Goal: Task Accomplishment & Management: Use online tool/utility

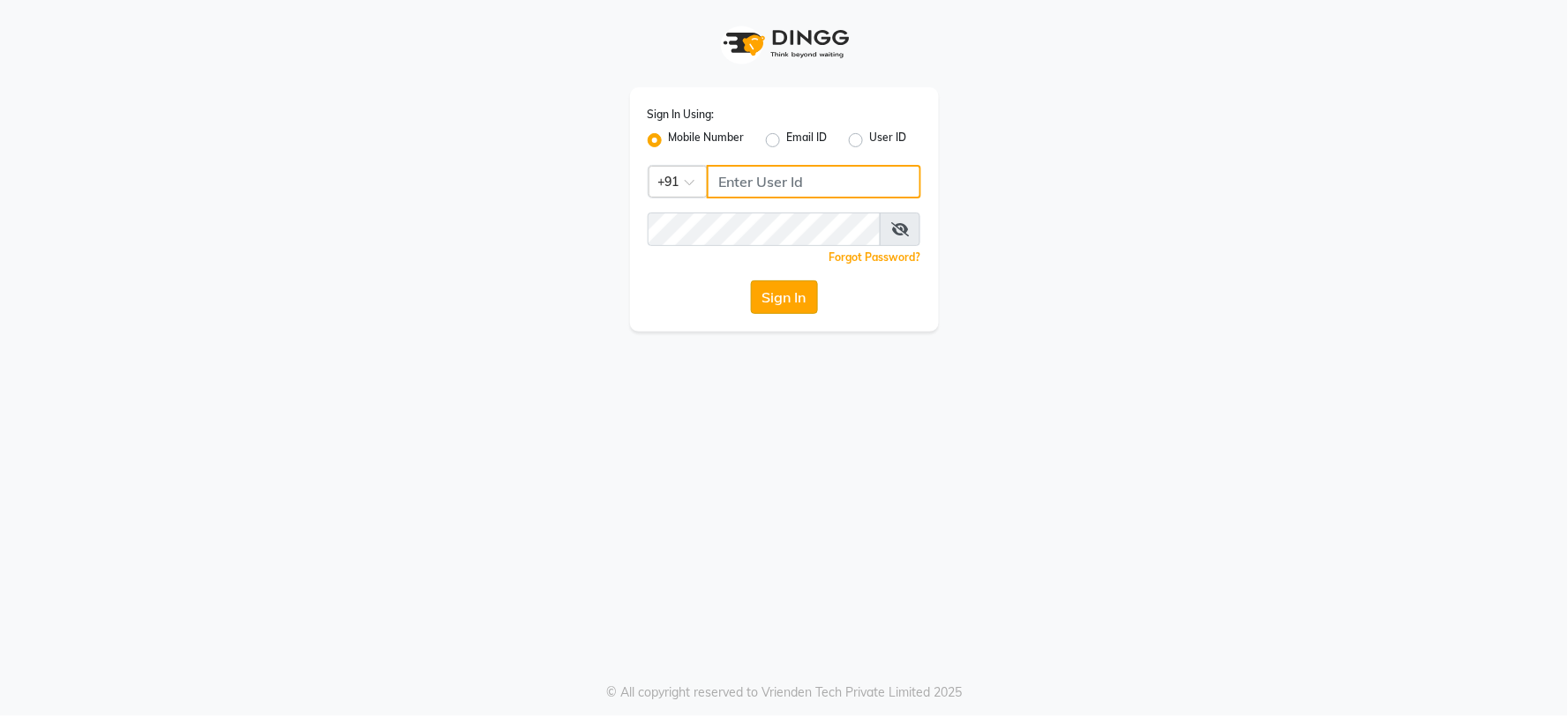
type input "8482915668"
click at [782, 304] on button "Sign In" at bounding box center [784, 297] width 67 height 33
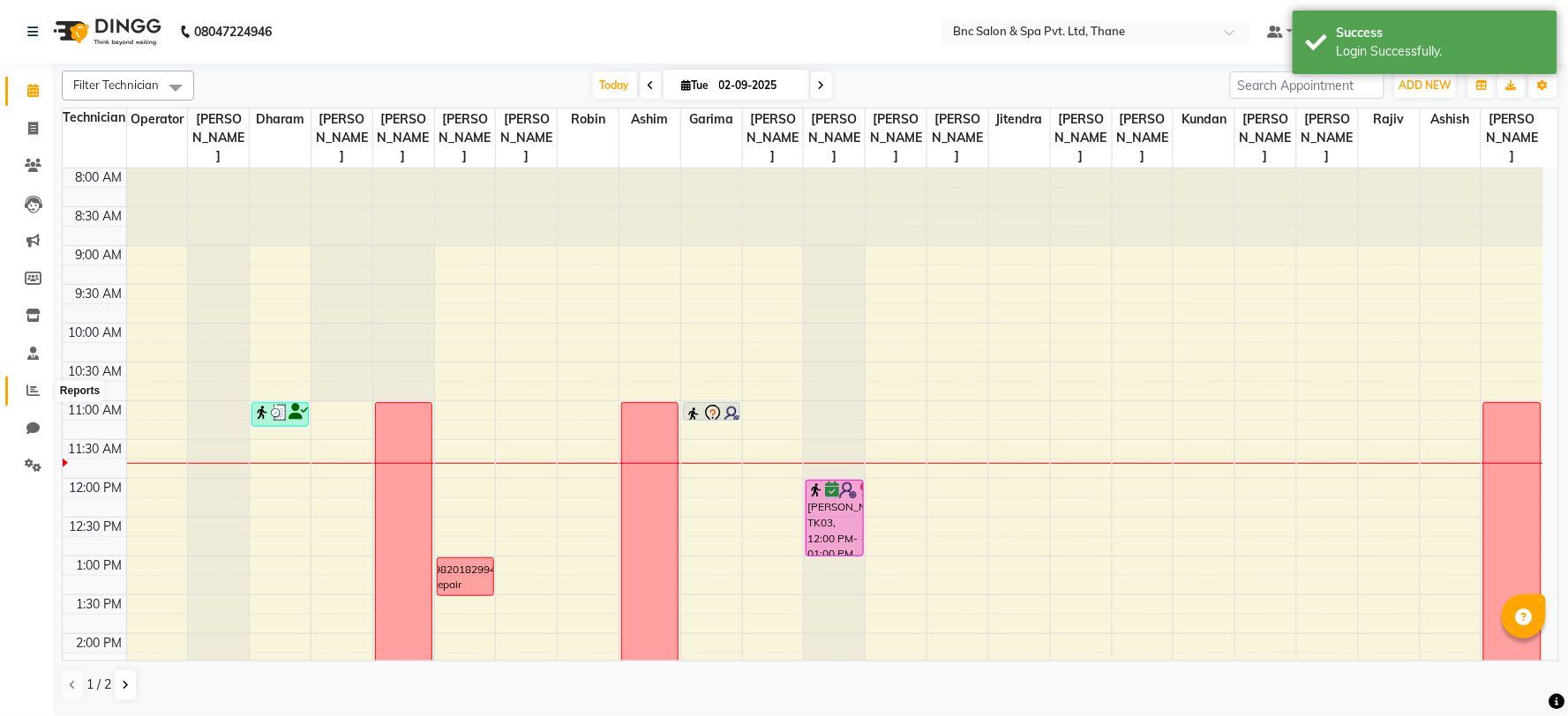
click at [30, 390] on icon at bounding box center [32, 389] width 13 height 13
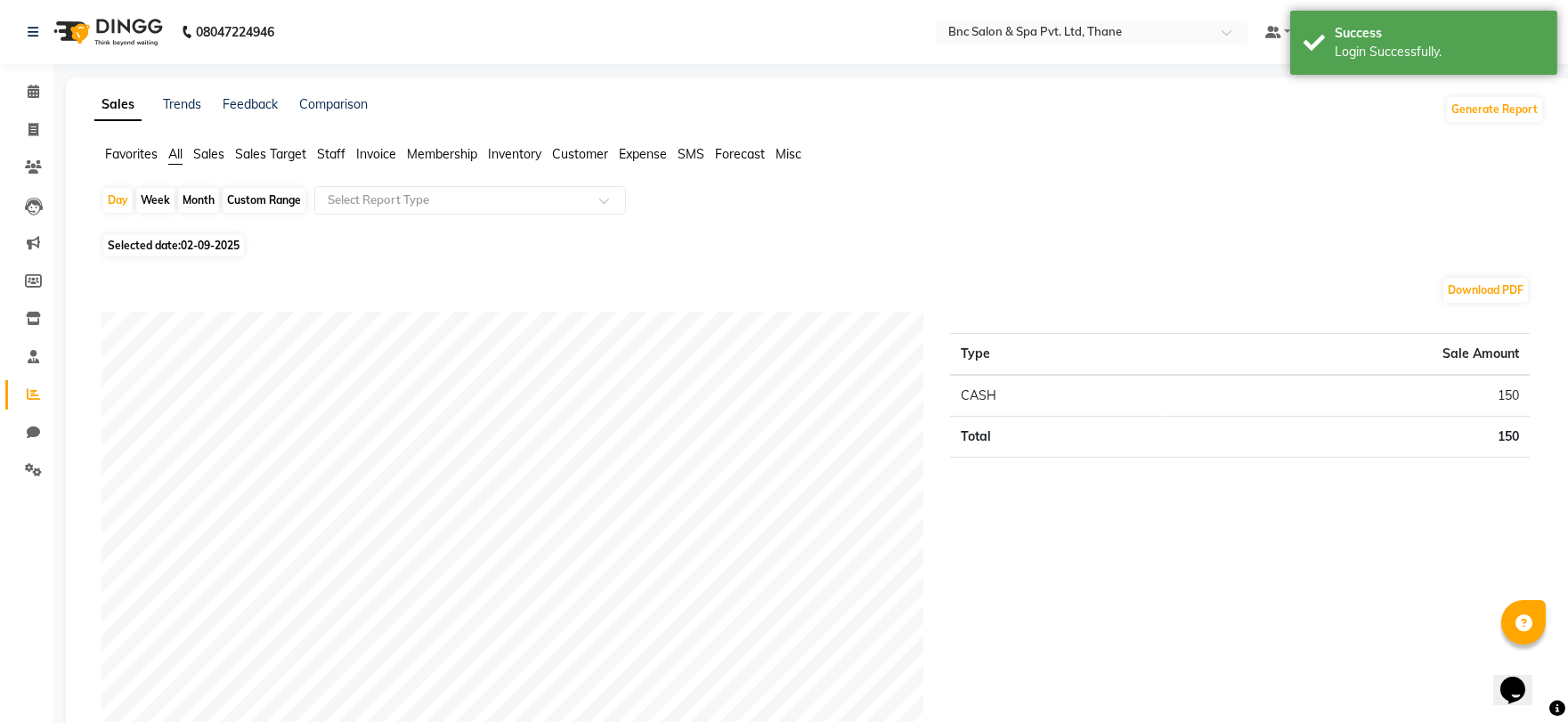
click at [194, 255] on span "Selected date: [DATE]" at bounding box center [173, 245] width 141 height 22
select select "9"
select select "2025"
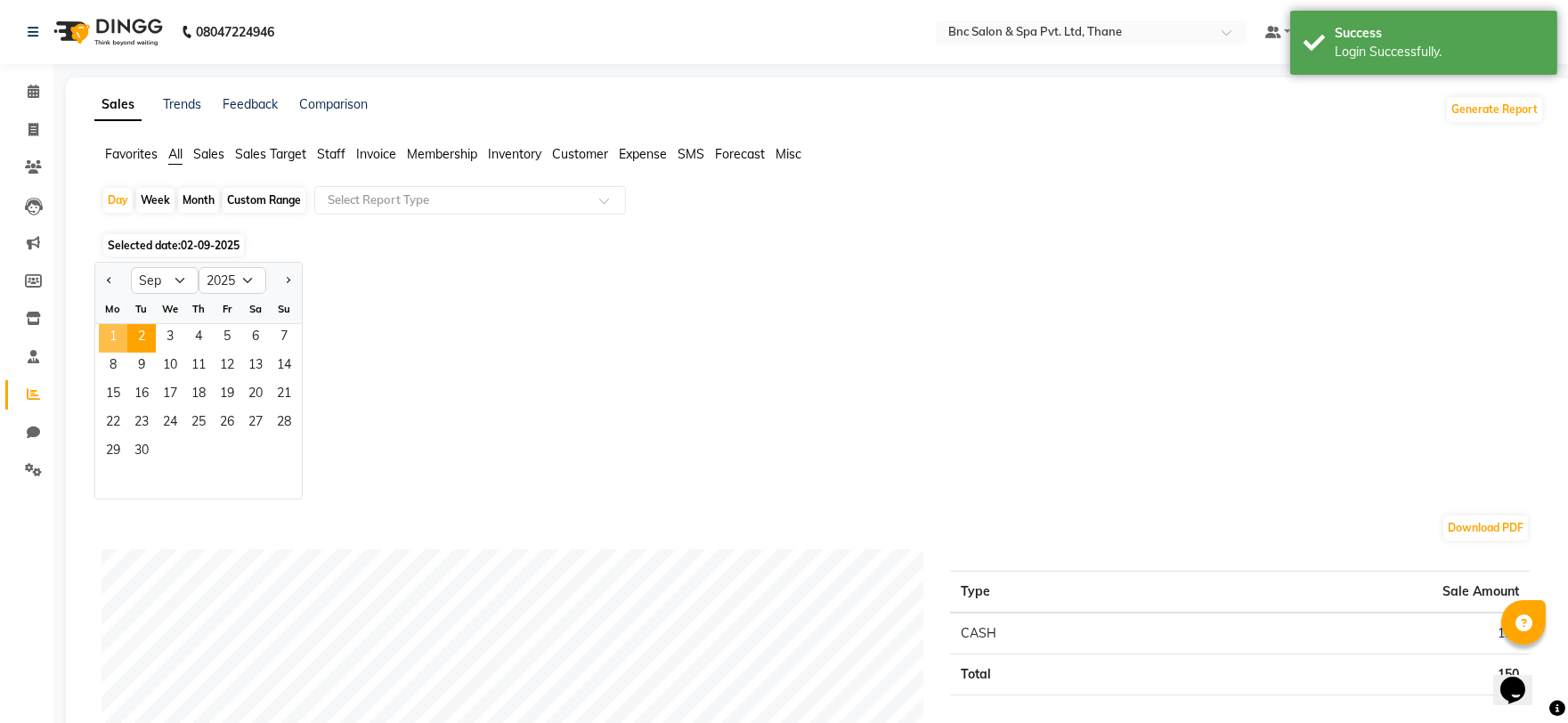
click at [113, 340] on span "1" at bounding box center [113, 338] width 29 height 29
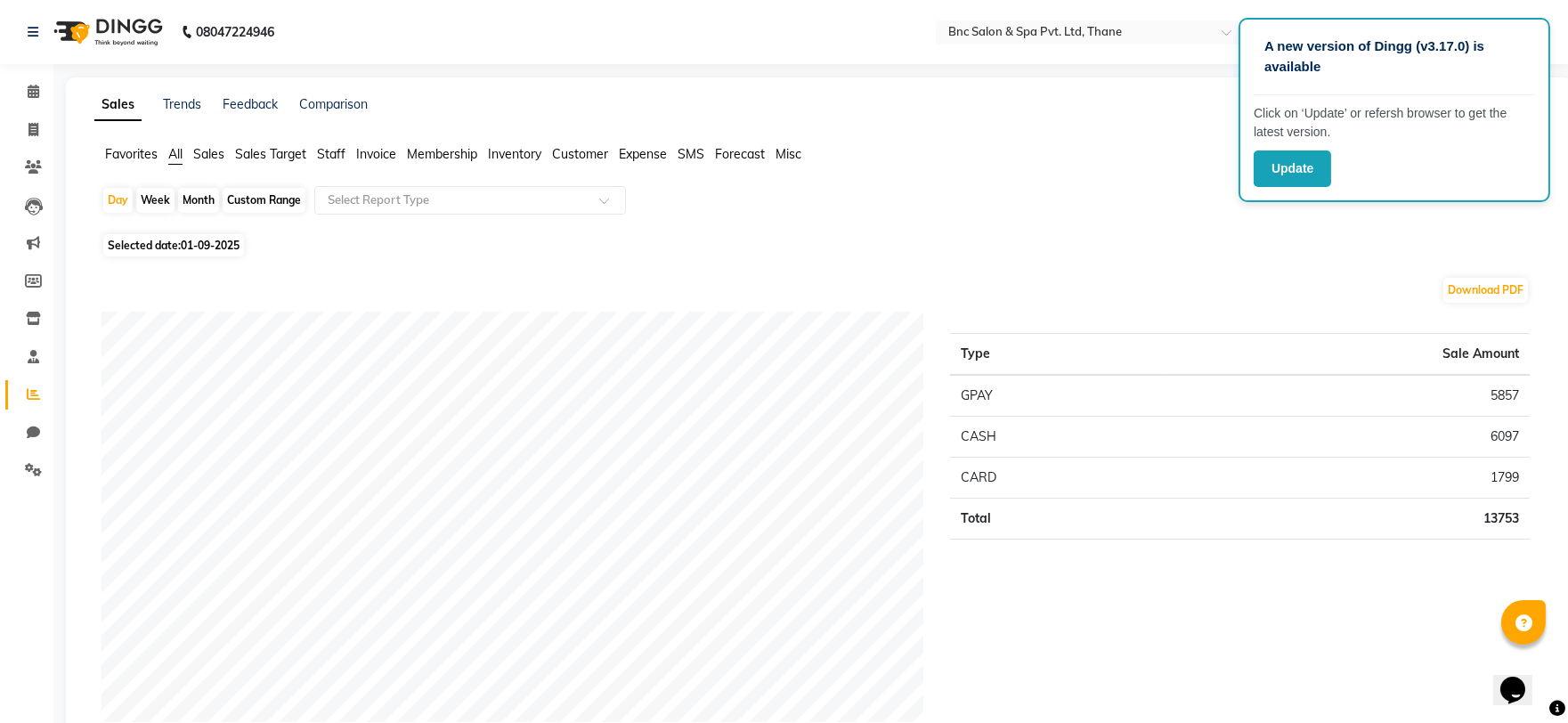
drag, startPoint x: 317, startPoint y: 157, endPoint x: 363, endPoint y: 179, distance: 51.0
click at [317, 158] on span "Staff" at bounding box center [331, 154] width 29 height 16
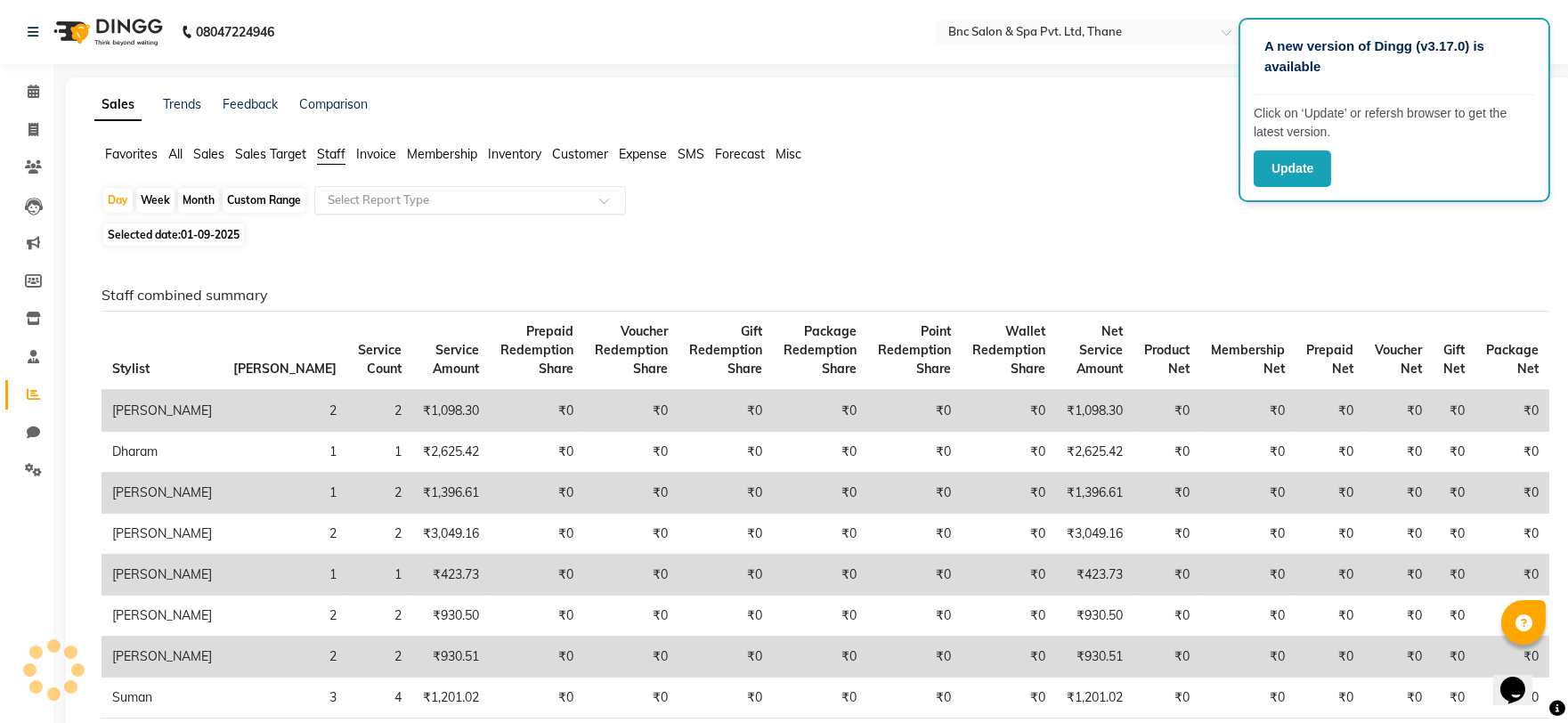
click at [355, 200] on input "text" at bounding box center [452, 200] width 257 height 18
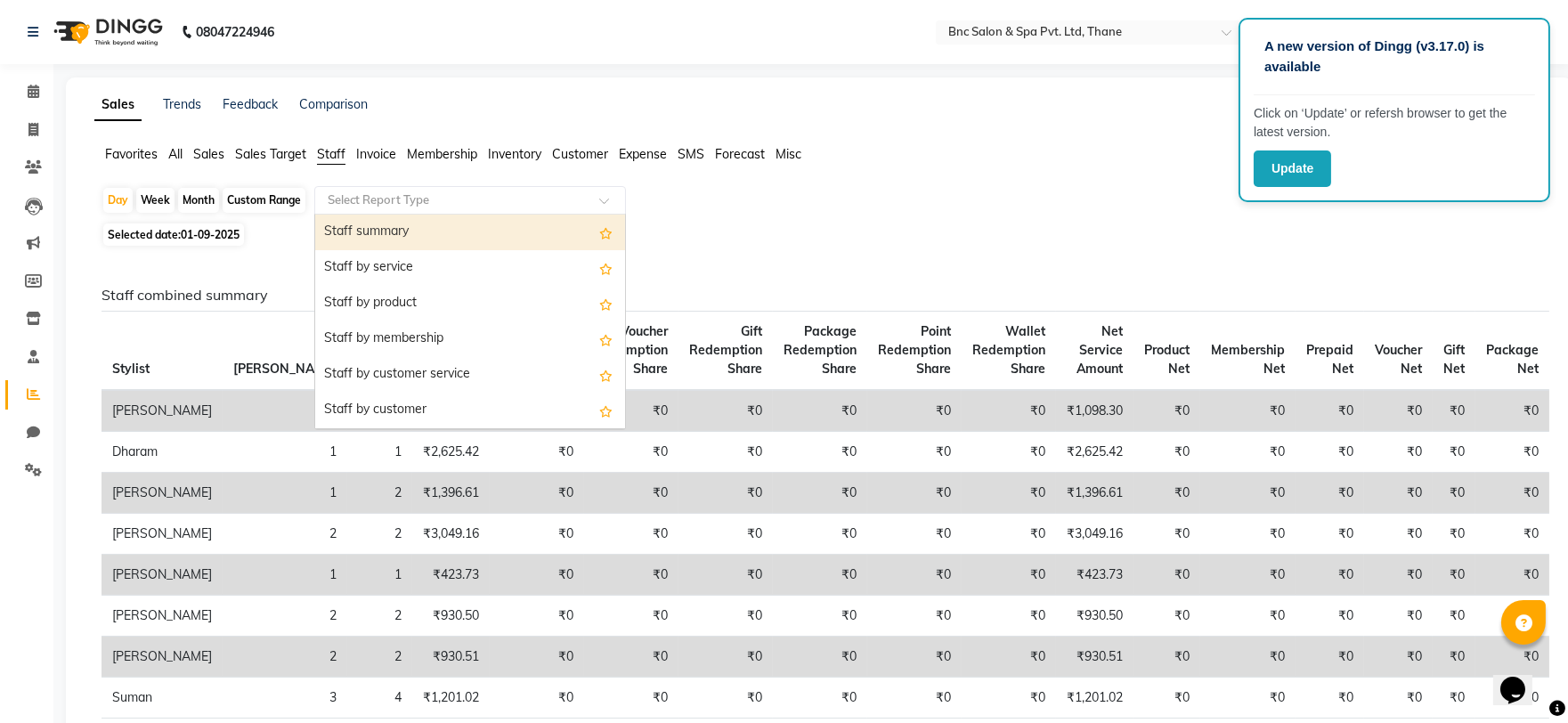
click at [387, 241] on div "Staff summary" at bounding box center [470, 233] width 310 height 36
select select "full_report"
select select "csv"
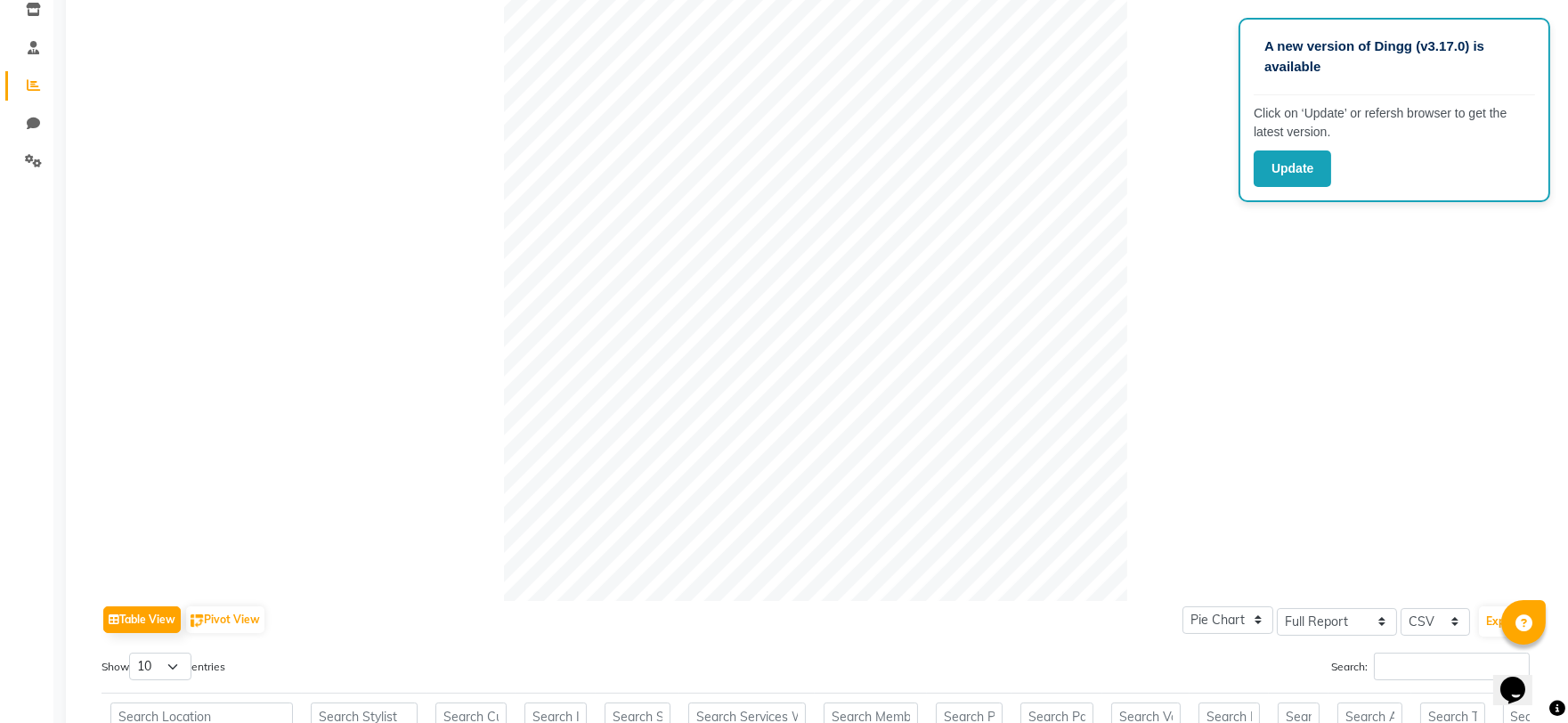
scroll to position [395, 0]
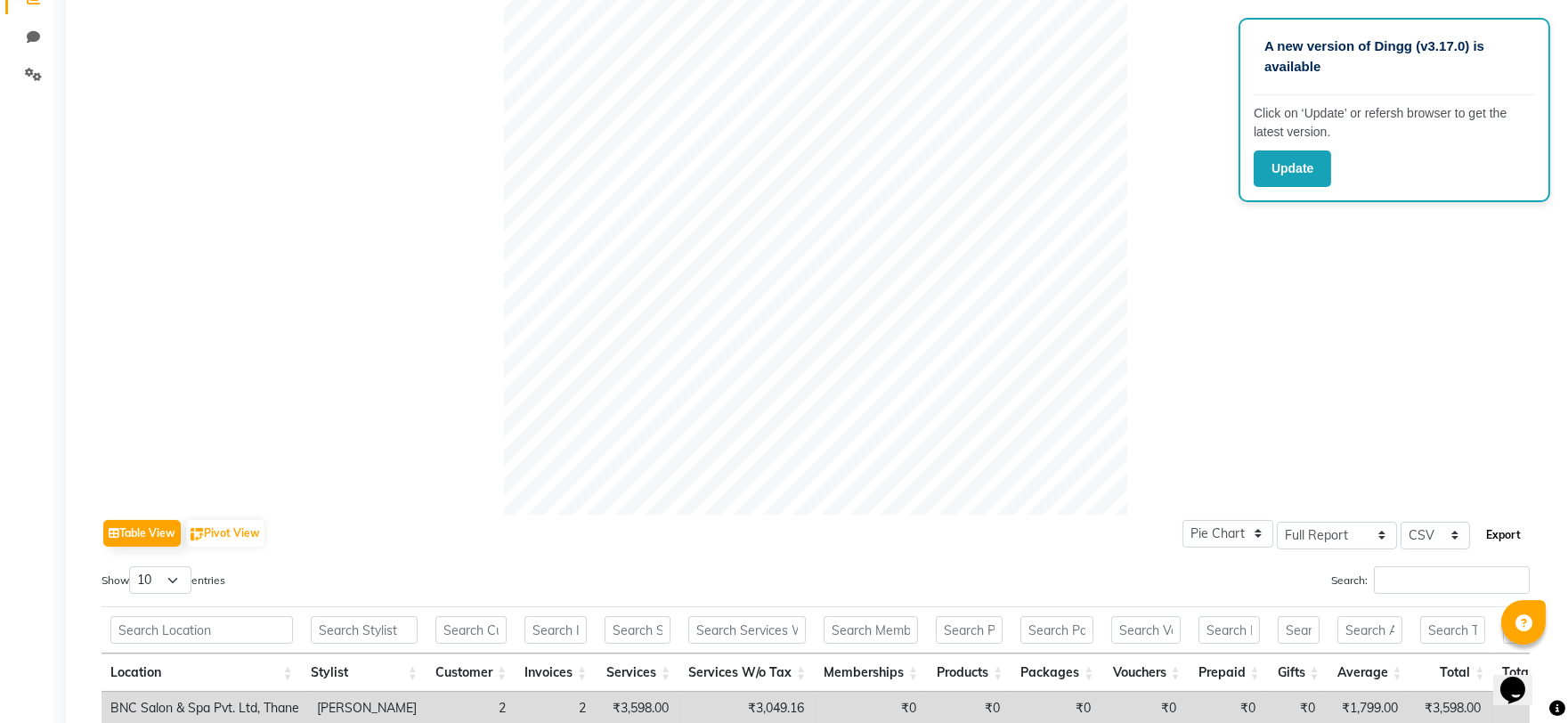
click at [1512, 541] on button "Export" at bounding box center [1503, 535] width 49 height 31
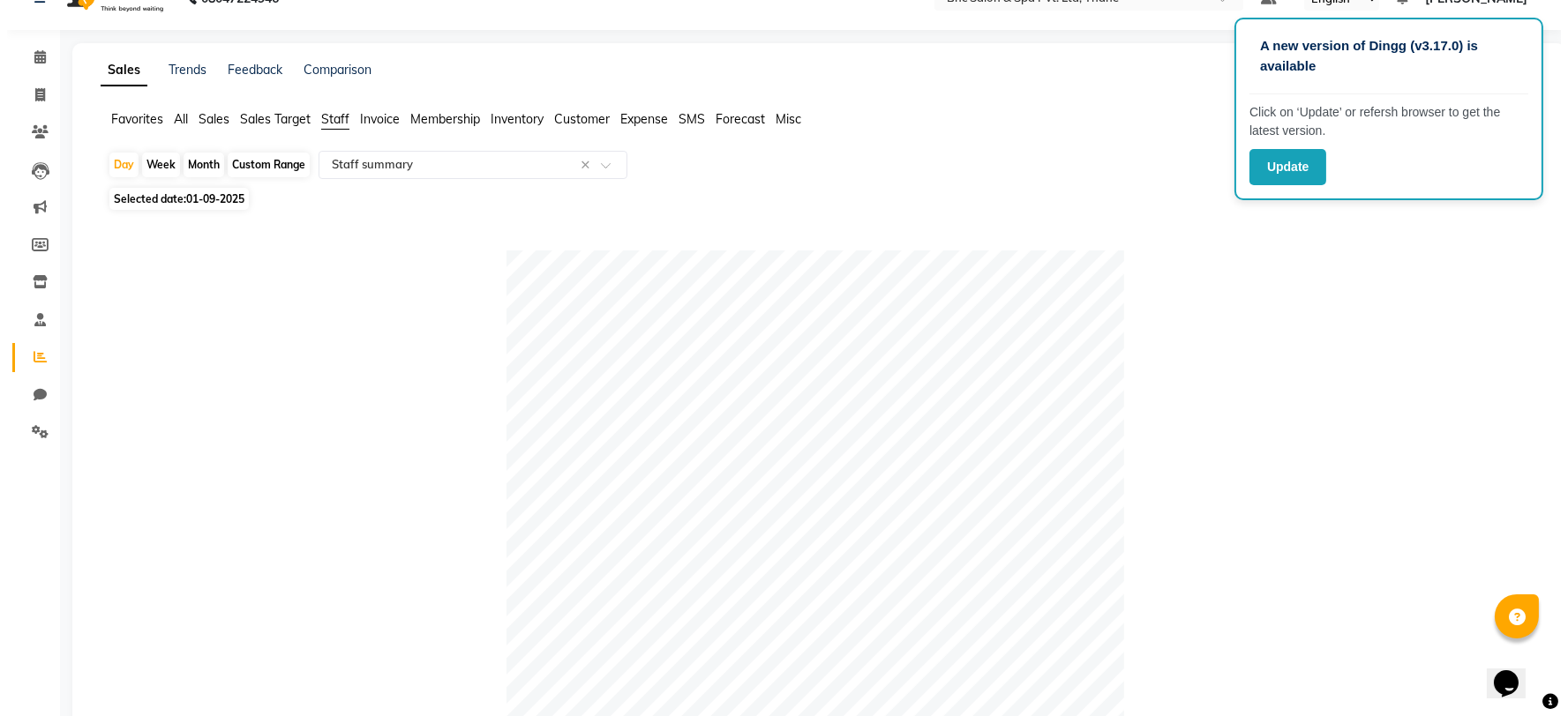
scroll to position [0, 0]
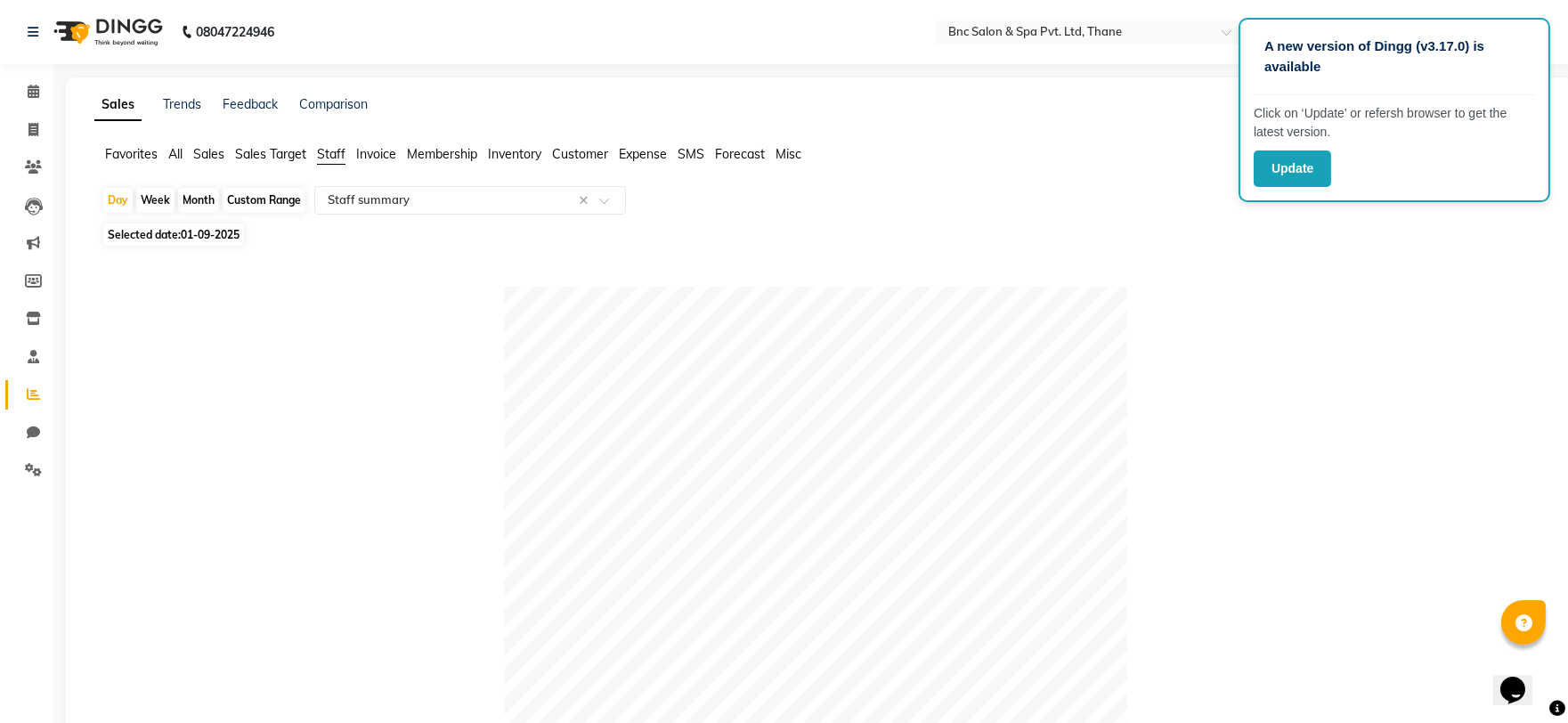
click at [654, 160] on span "Expense" at bounding box center [643, 154] width 49 height 16
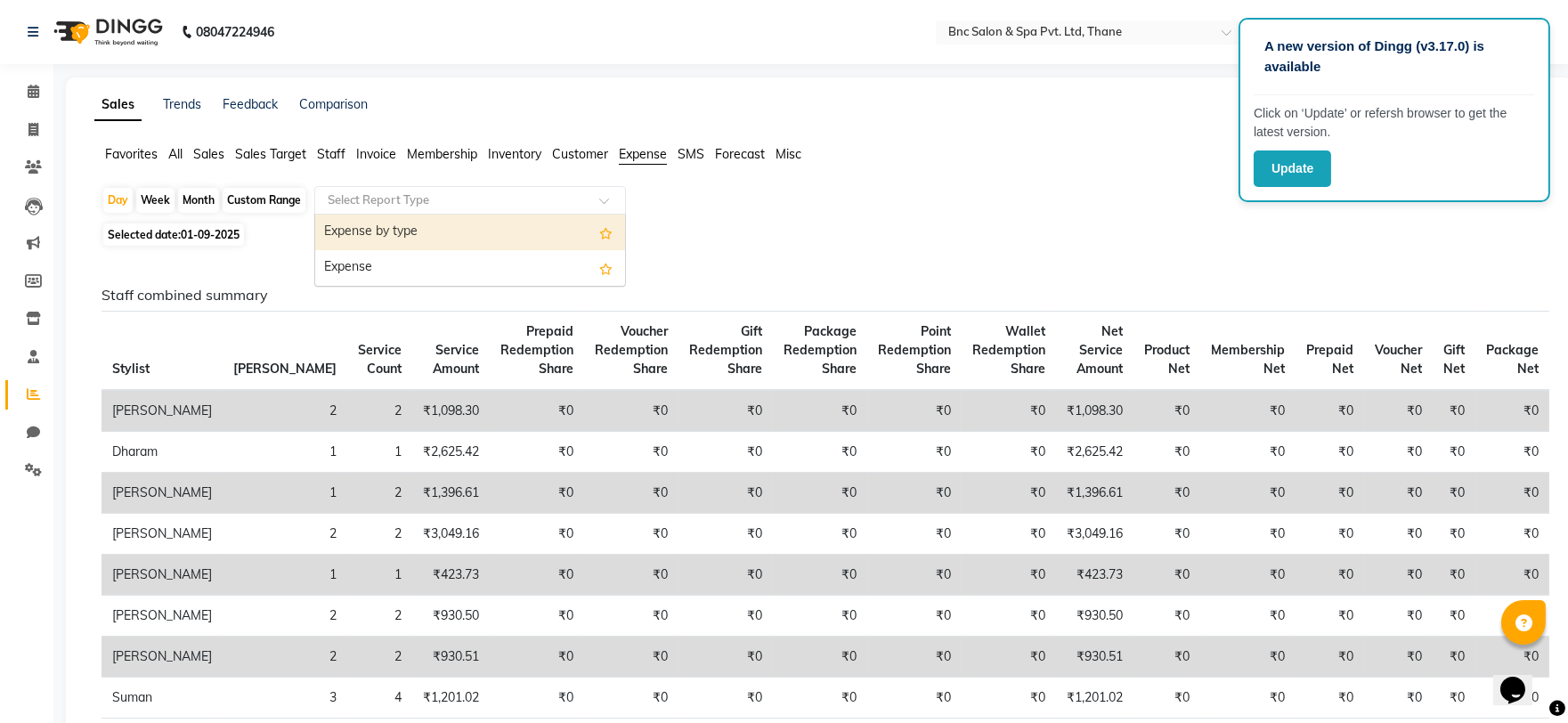
click at [412, 206] on input "text" at bounding box center [452, 200] width 257 height 18
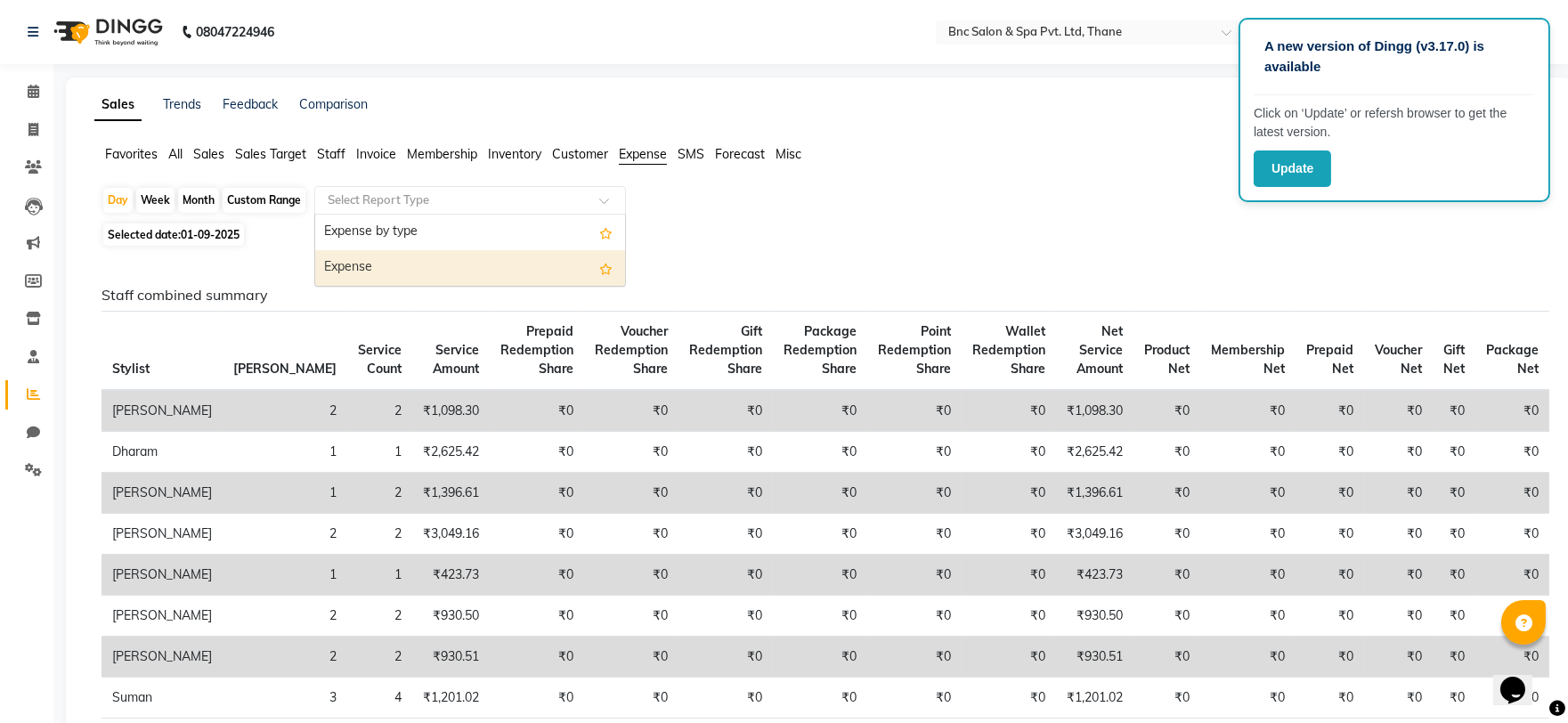
click at [392, 255] on div "Expense" at bounding box center [470, 268] width 310 height 36
select select "full_report"
select select "csv"
